Goal: Information Seeking & Learning: Learn about a topic

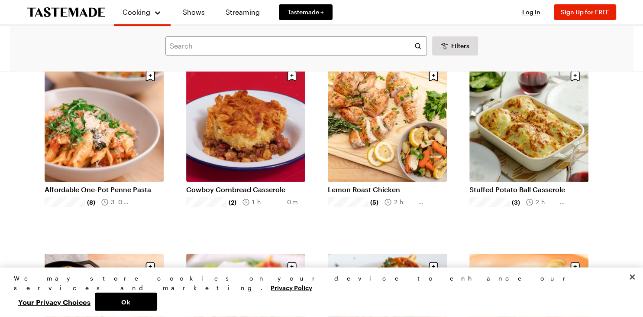
scroll to position [260, 0]
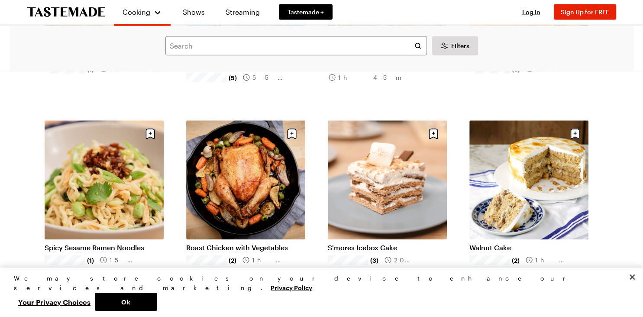
scroll to position [1730, 0]
click at [401, 243] on link "S'mores Icebox Cake" at bounding box center [387, 247] width 119 height 9
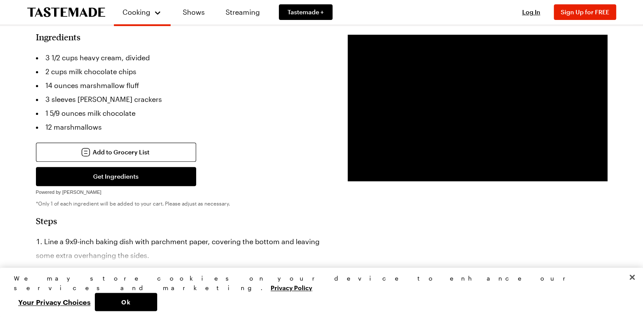
scroll to position [258, 0]
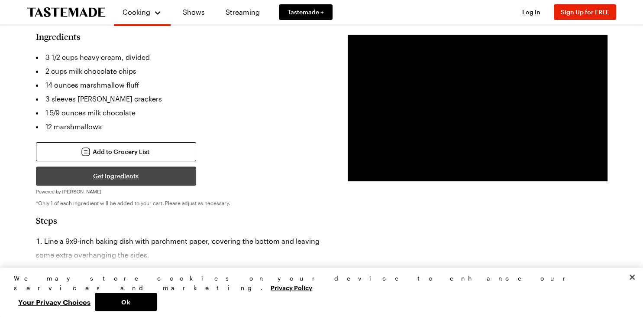
click at [120, 166] on button "Get Ingredients" at bounding box center [116, 175] width 160 height 19
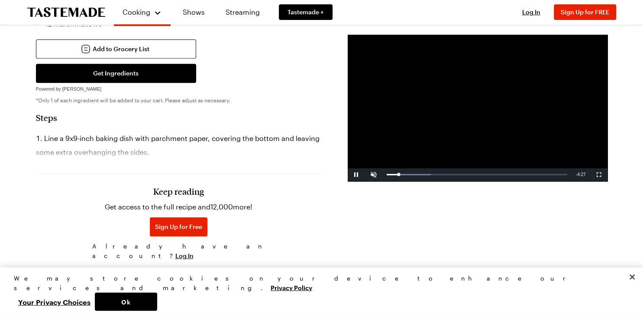
scroll to position [362, 0]
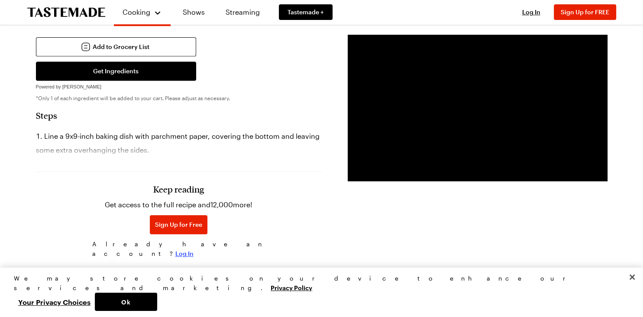
click at [194, 249] on span "Log In" at bounding box center [184, 253] width 18 height 9
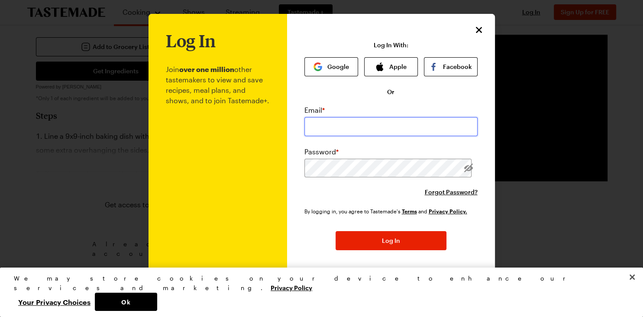
click at [339, 123] on input "email" at bounding box center [390, 126] width 173 height 19
type input "[EMAIL_ADDRESS][DOMAIN_NAME]"
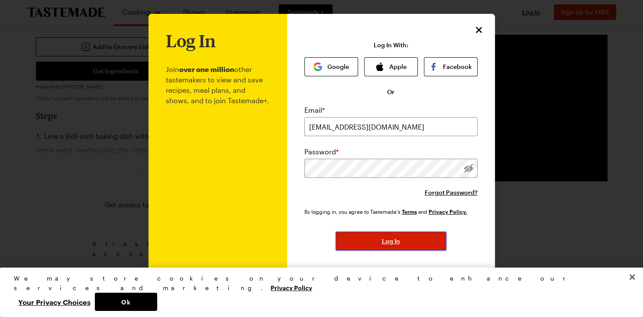
click at [348, 240] on button "Log In" at bounding box center [391, 240] width 111 height 19
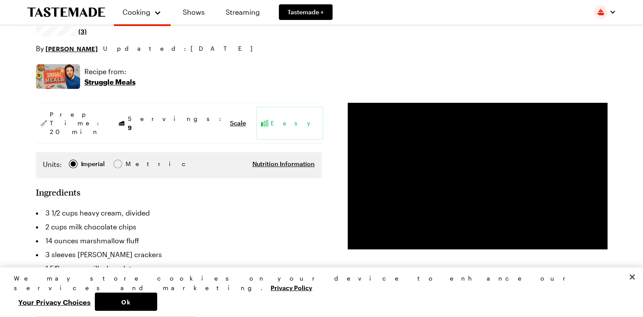
scroll to position [102, 0]
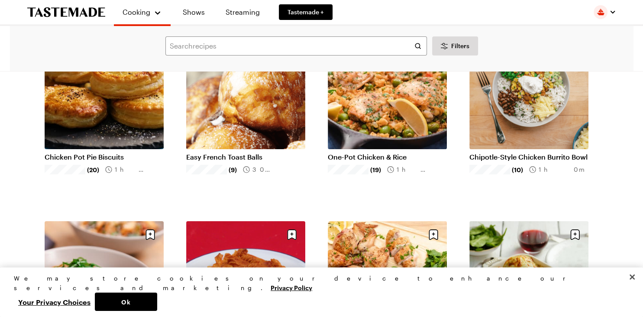
scroll to position [1730, 0]
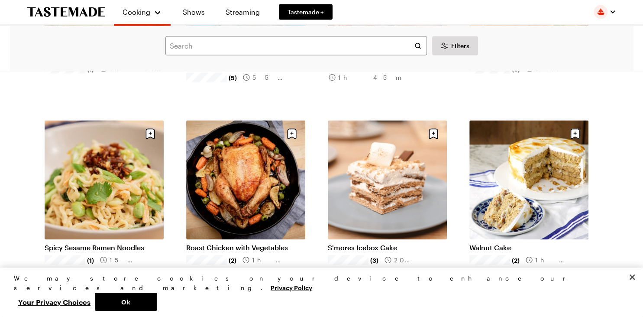
scroll to position [102, 0]
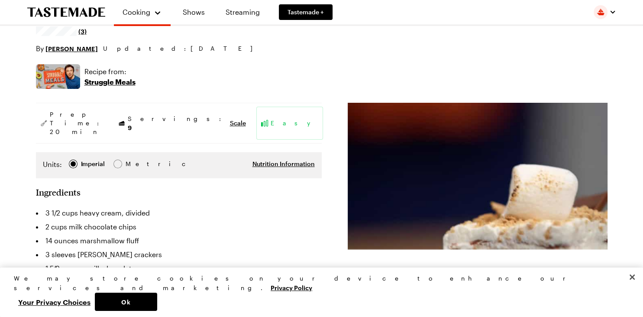
type textarea "x"
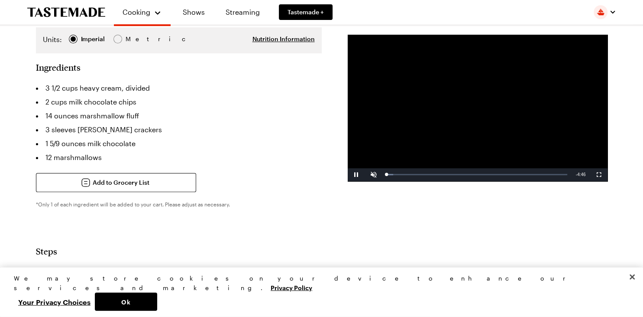
scroll to position [0, 0]
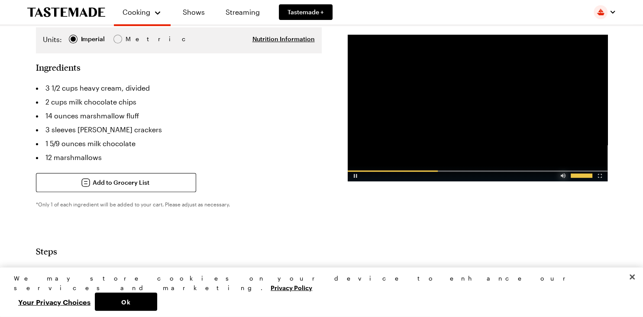
click at [565, 178] on div "Video Player" at bounding box center [563, 173] width 15 height 9
click at [583, 176] on div "Video Player" at bounding box center [582, 175] width 22 height 4
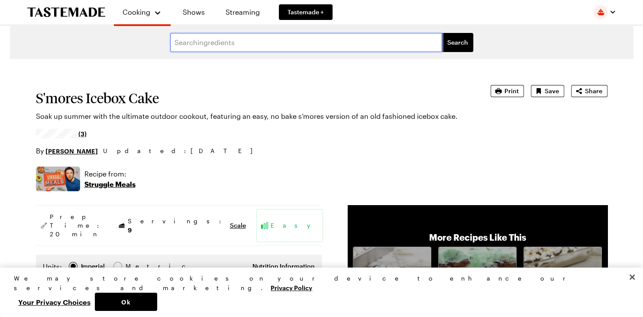
click at [310, 46] on input "text" at bounding box center [306, 42] width 272 height 19
type input "short ribs"
click at [442, 33] on button "Search" at bounding box center [457, 42] width 31 height 19
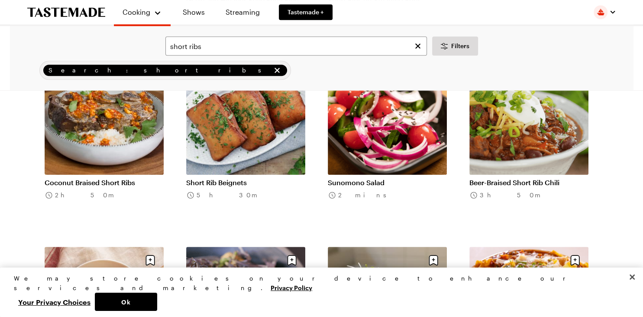
scroll to position [669, 0]
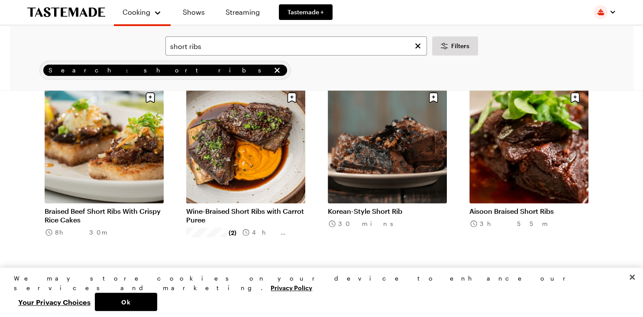
scroll to position [65, 0]
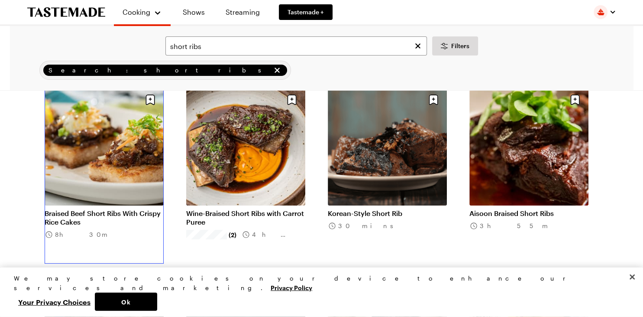
click at [84, 209] on link "Braised Beef Short Ribs With Crispy Rice Cakes" at bounding box center [104, 217] width 119 height 17
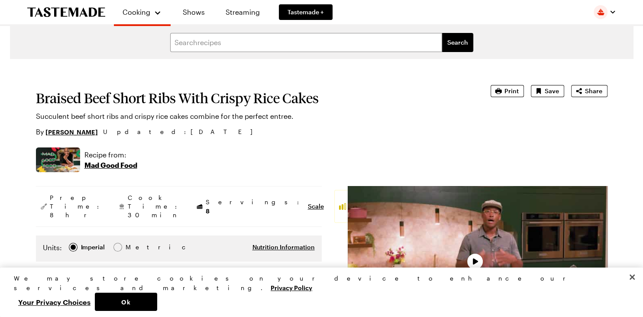
type textarea "x"
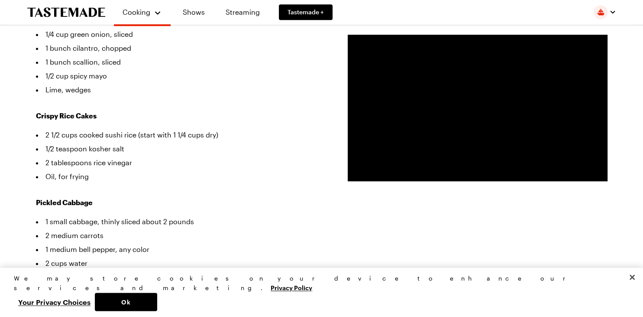
scroll to position [418, 0]
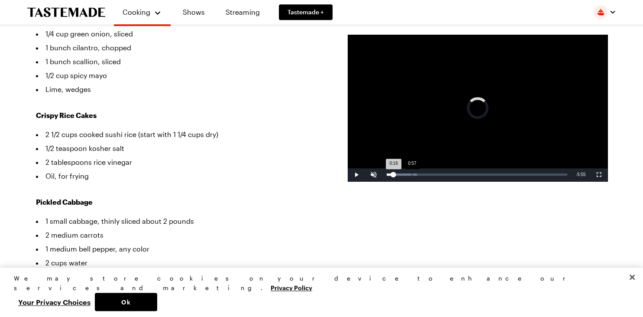
click at [411, 174] on div "Loaded : 16.97% 0:57 0:16" at bounding box center [477, 174] width 181 height 2
click at [437, 173] on div "Loaded : 26.67% 1:54 1:54" at bounding box center [476, 174] width 189 height 13
click at [481, 175] on div "Loaded : 43.66% 3:34 3:34" at bounding box center [477, 174] width 181 height 2
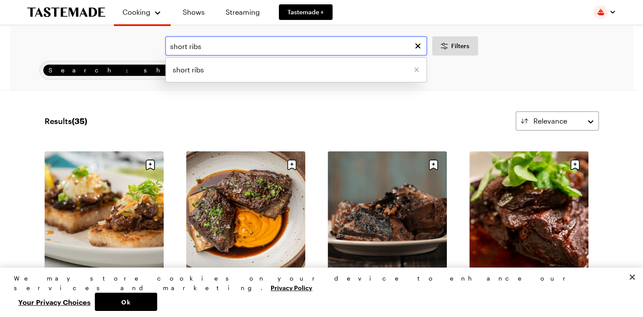
click at [200, 48] on input "short ribs" at bounding box center [296, 45] width 262 height 19
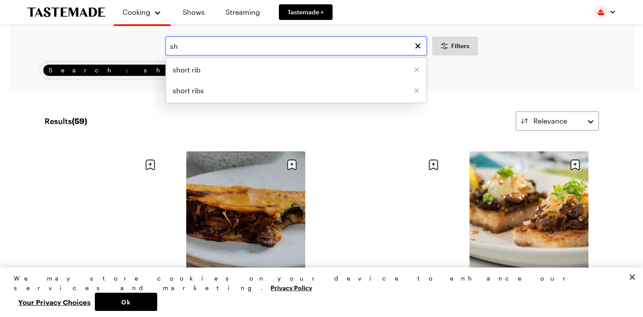
type input "s"
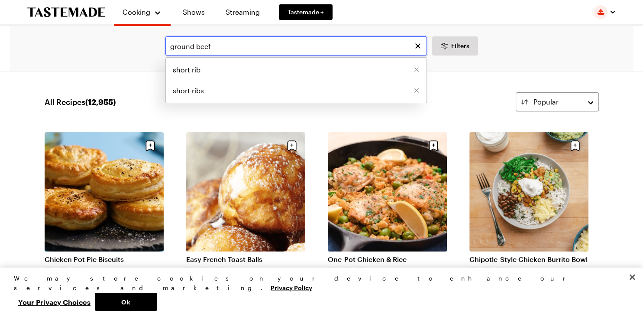
type input "ground beef"
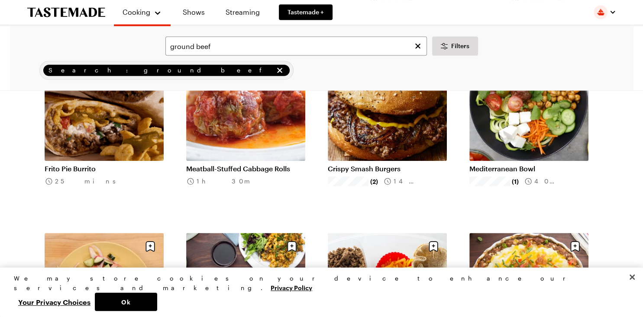
scroll to position [874, 0]
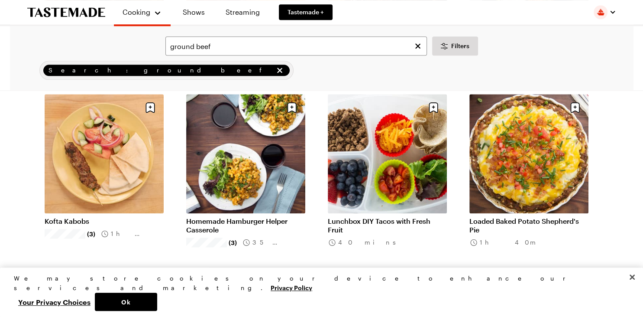
scroll to position [1014, 0]
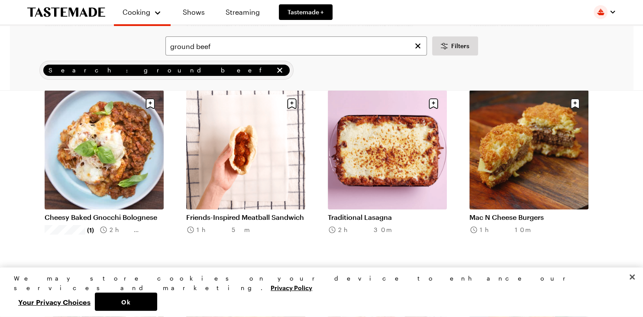
scroll to position [2923, 0]
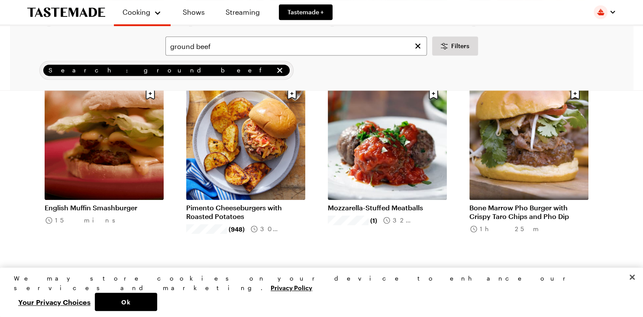
scroll to position [3699, 0]
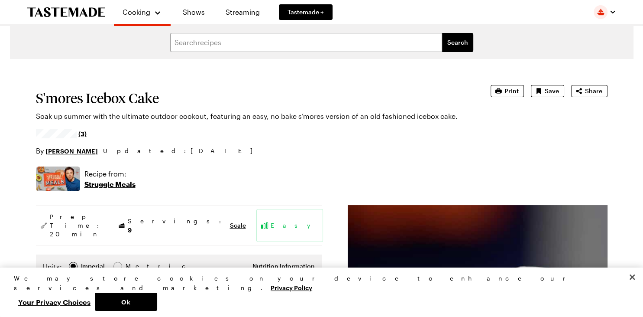
type textarea "x"
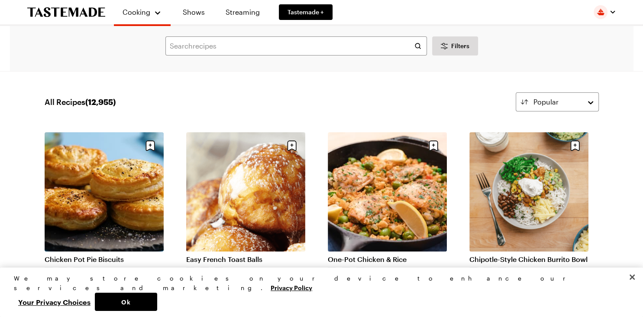
scroll to position [1730, 0]
